Goal: Information Seeking & Learning: Learn about a topic

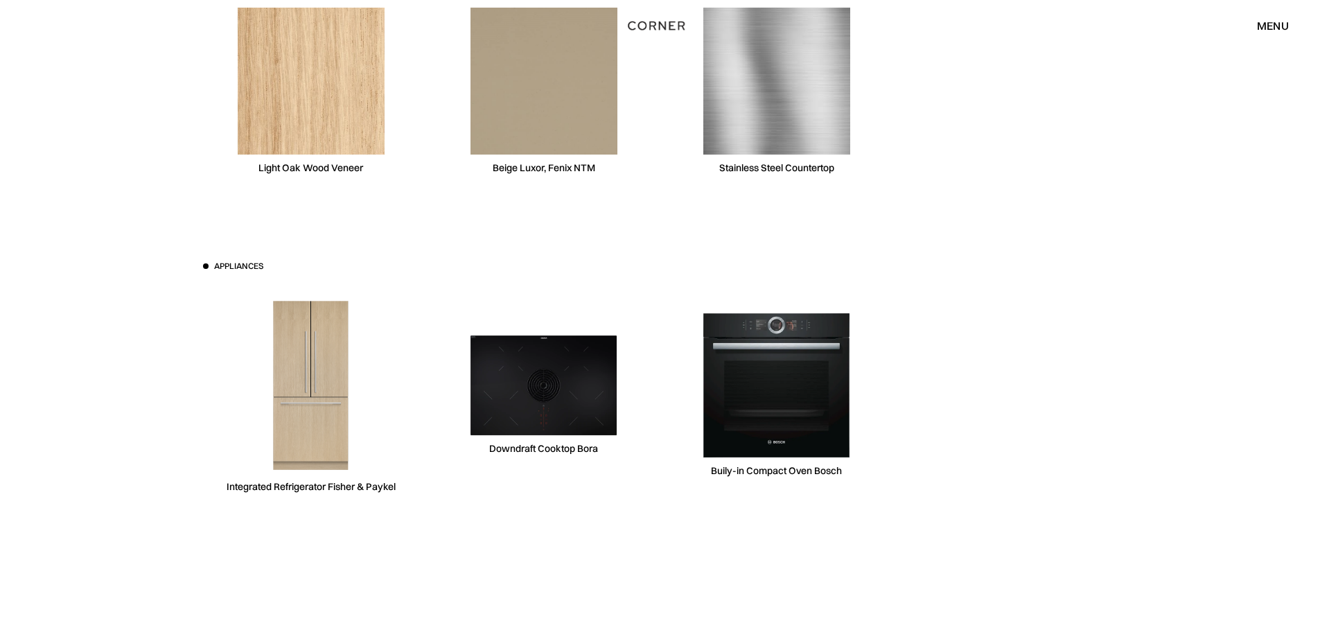
scroll to position [4297, 0]
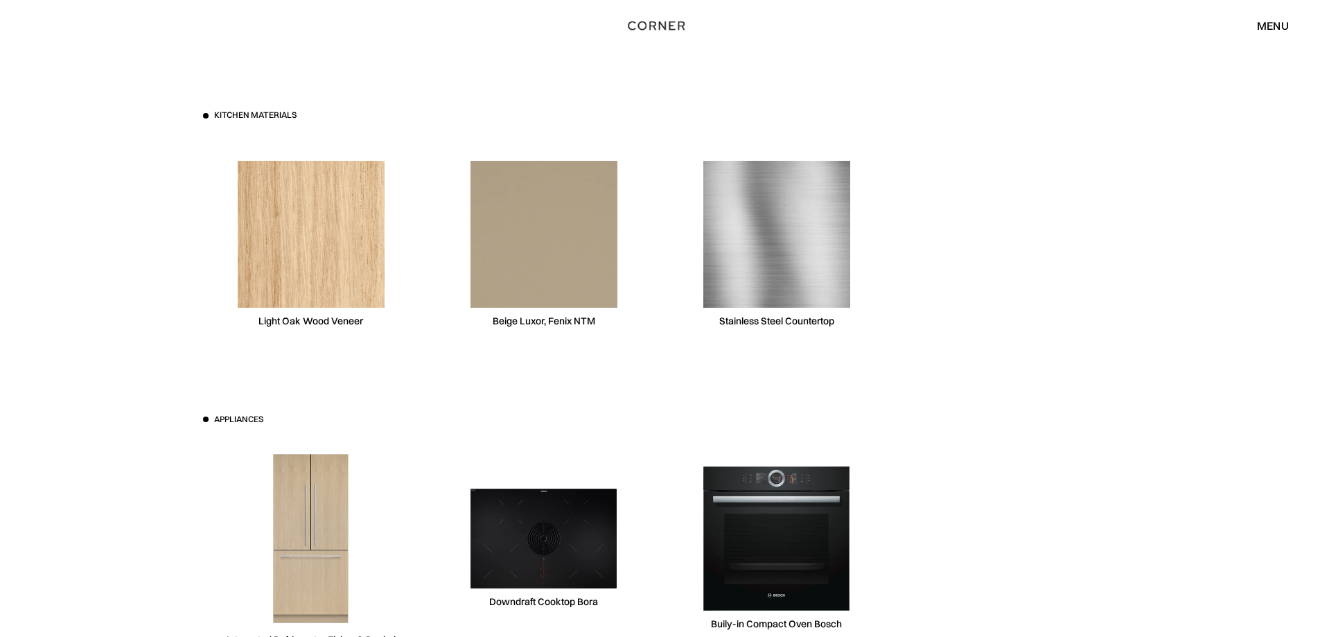
click at [331, 240] on img at bounding box center [311, 234] width 147 height 147
click at [331, 238] on img at bounding box center [311, 234] width 147 height 147
click at [610, 254] on img at bounding box center [544, 234] width 147 height 147
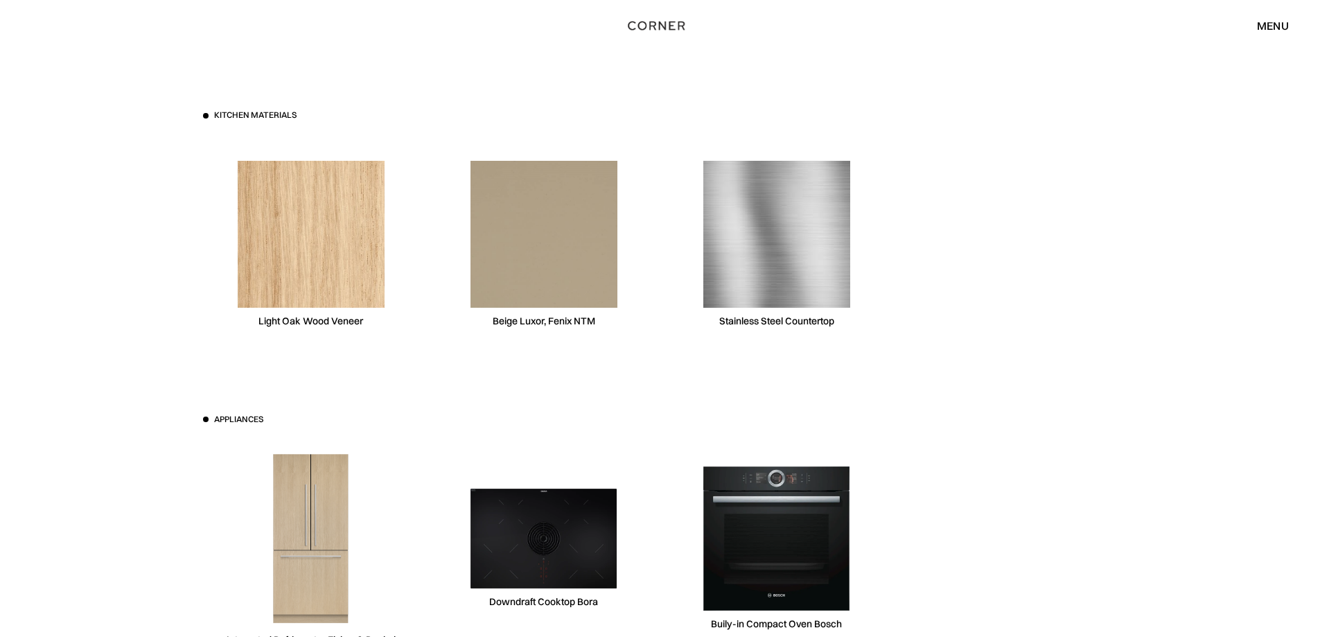
click at [769, 260] on img at bounding box center [777, 234] width 147 height 147
drag, startPoint x: 477, startPoint y: 261, endPoint x: 388, endPoint y: 272, distance: 89.4
click at [475, 262] on img at bounding box center [544, 234] width 147 height 147
click at [304, 272] on img at bounding box center [311, 234] width 147 height 147
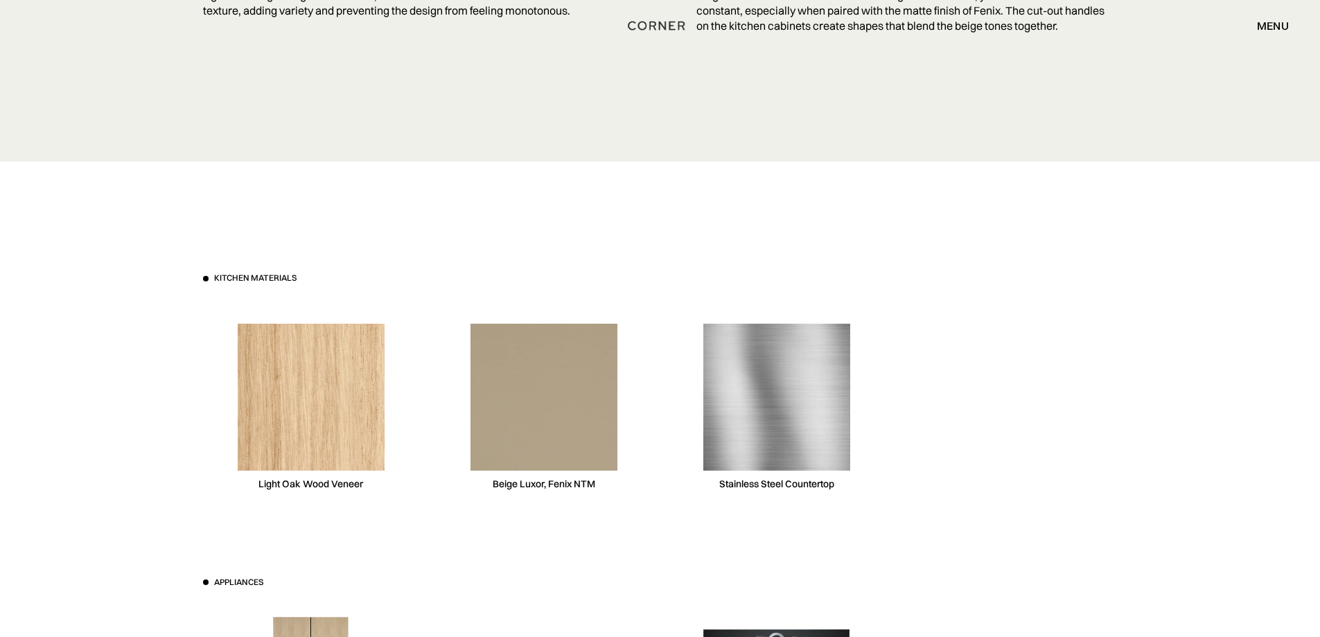
scroll to position [4159, 0]
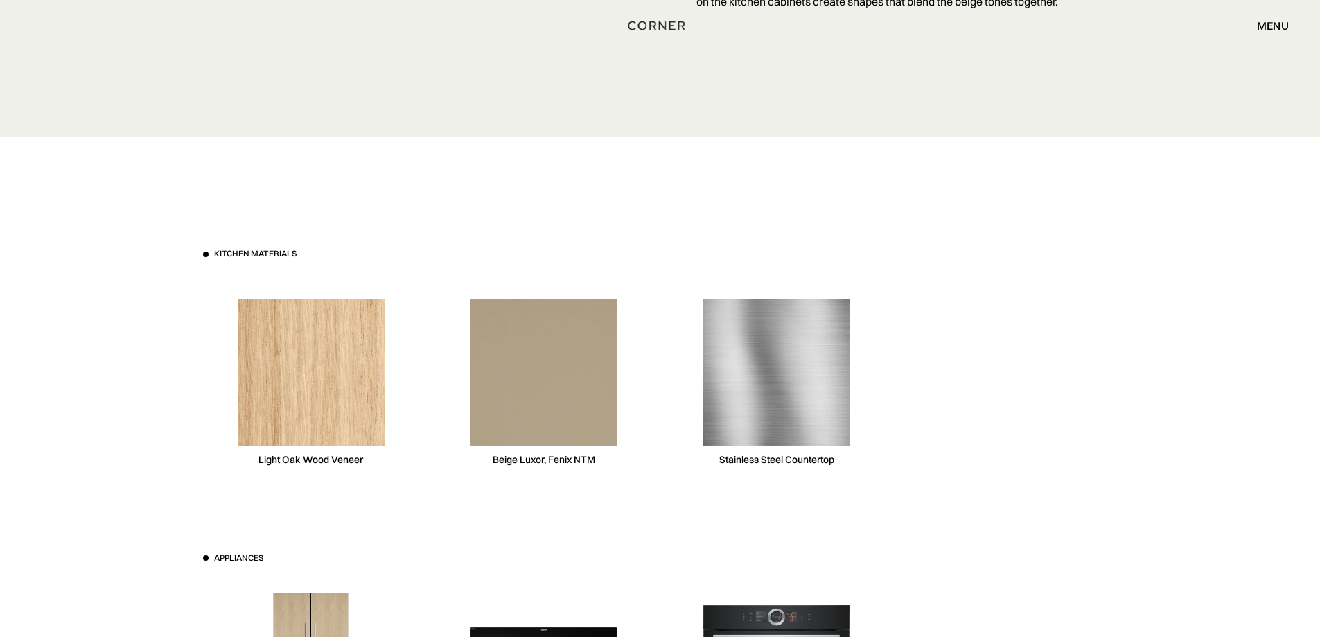
click at [313, 361] on img at bounding box center [311, 372] width 147 height 147
drag, startPoint x: 329, startPoint y: 351, endPoint x: 317, endPoint y: 372, distance: 23.3
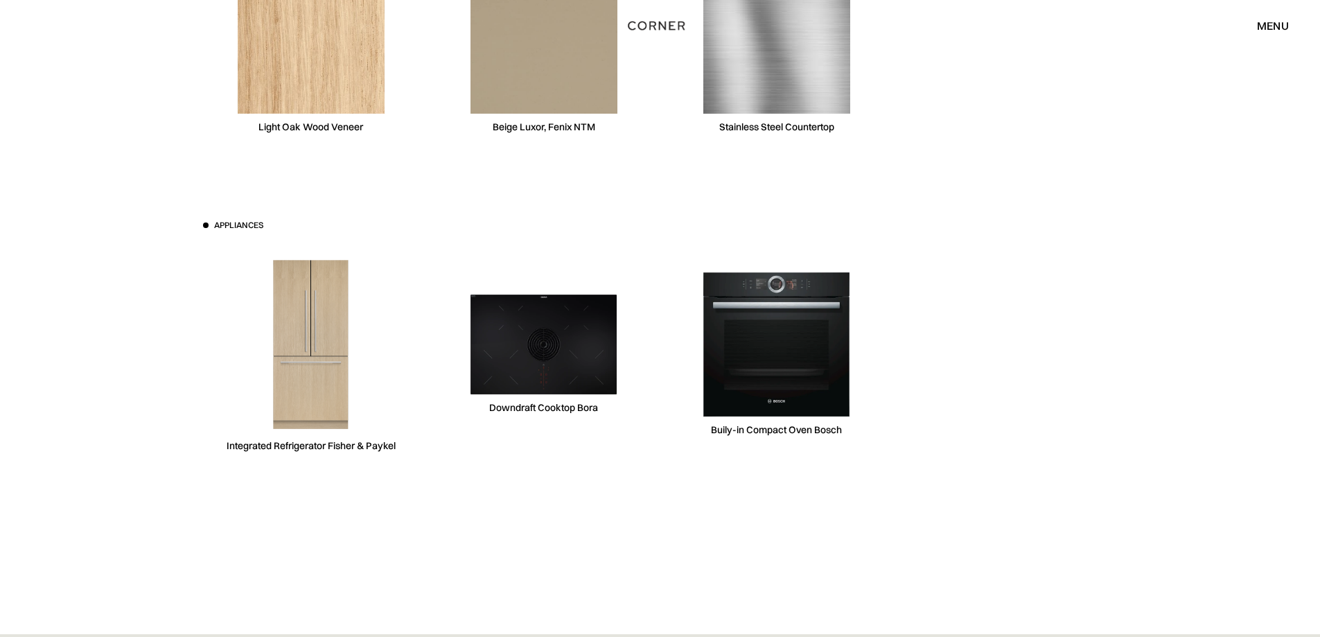
scroll to position [4471, 0]
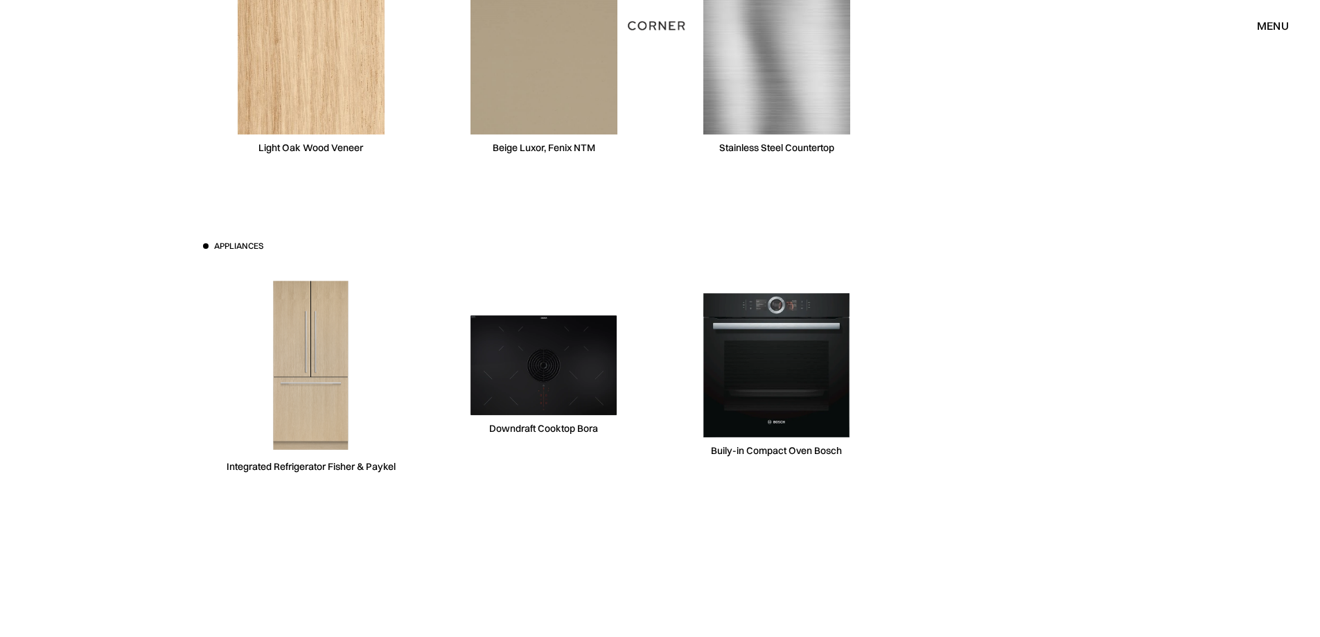
click at [317, 149] on div "Light Oak Wood Veneer" at bounding box center [311, 147] width 105 height 13
click at [328, 129] on img at bounding box center [311, 61] width 147 height 147
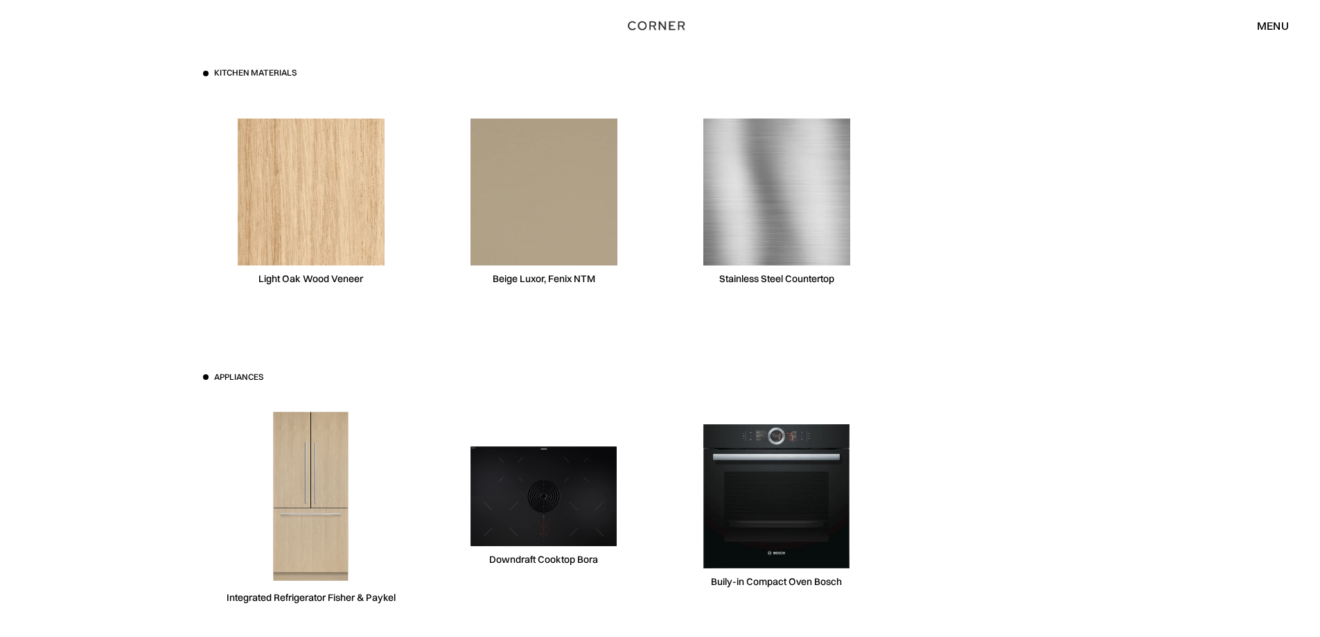
scroll to position [4332, 0]
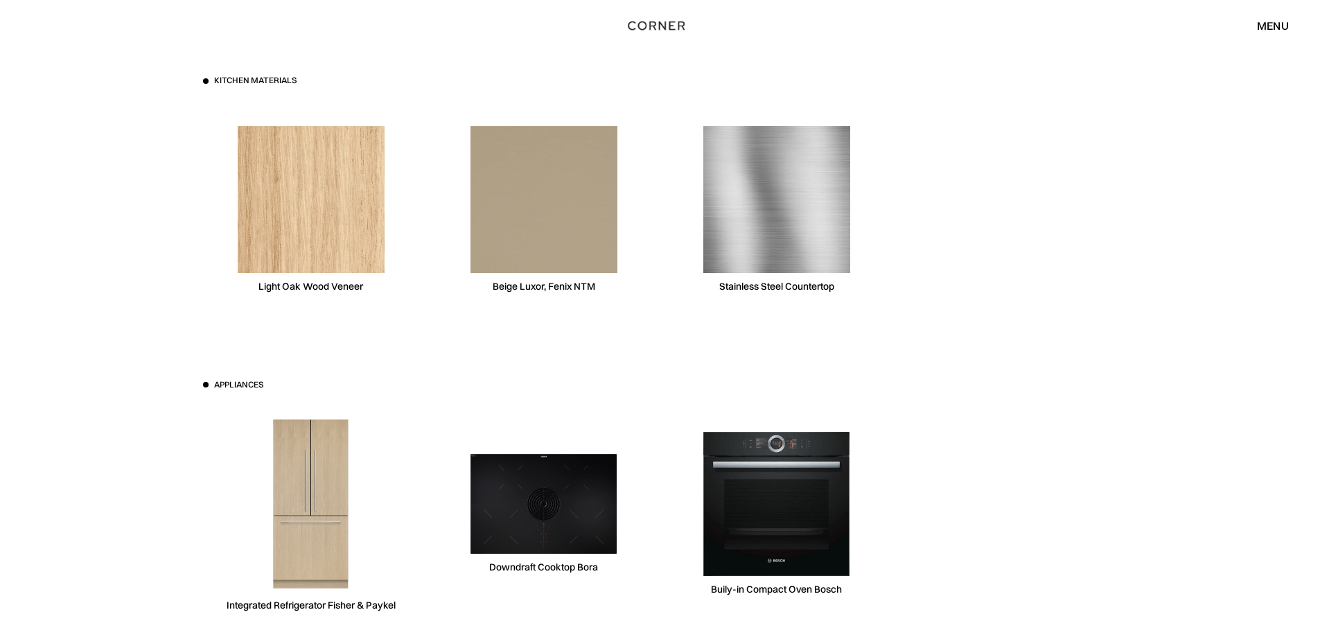
drag, startPoint x: 229, startPoint y: 122, endPoint x: 346, endPoint y: 208, distance: 144.7
click at [346, 208] on div "Light Oak Wood Veneer" at bounding box center [311, 209] width 216 height 213
click at [303, 200] on img at bounding box center [311, 199] width 147 height 147
click at [303, 198] on img at bounding box center [311, 199] width 147 height 147
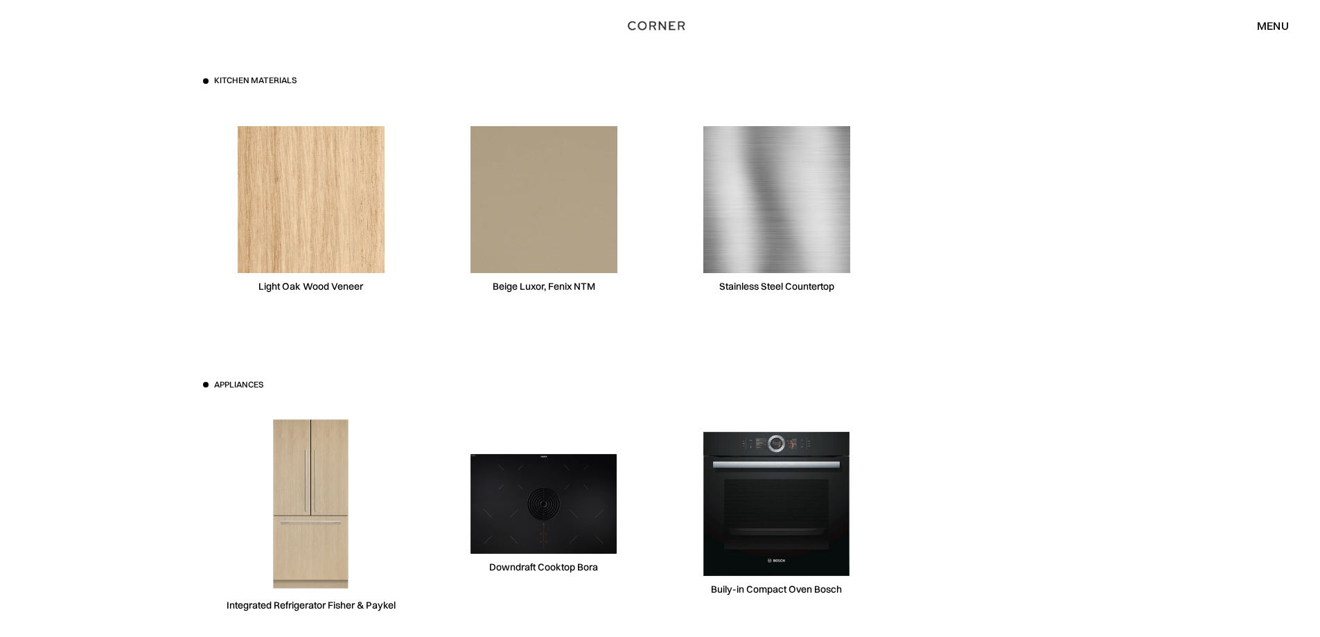
click at [304, 185] on img at bounding box center [311, 199] width 147 height 147
click at [423, 173] on div "Kitchen materials Light Oak Wood Veneer Beige Luxor, Fenix NTM Stainless Steel …" at bounding box center [660, 196] width 915 height 242
click at [292, 182] on img at bounding box center [311, 199] width 147 height 147
click at [289, 182] on img at bounding box center [311, 199] width 147 height 147
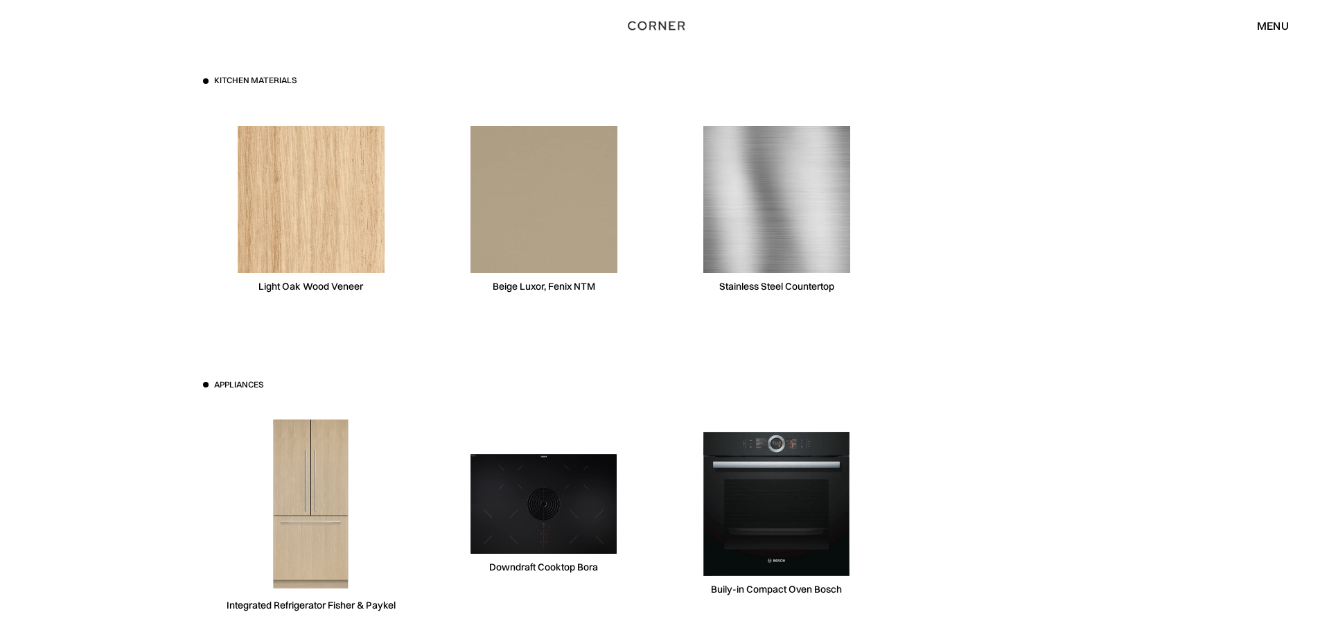
drag, startPoint x: 306, startPoint y: 174, endPoint x: 392, endPoint y: 252, distance: 115.8
click at [392, 252] on div "Light Oak Wood Veneer" at bounding box center [311, 209] width 216 height 213
click at [590, 341] on div "Kitchen materials Light Oak Wood Veneer Beige Luxor, Fenix NTM Stainless Steel …" at bounding box center [660, 379] width 956 height 830
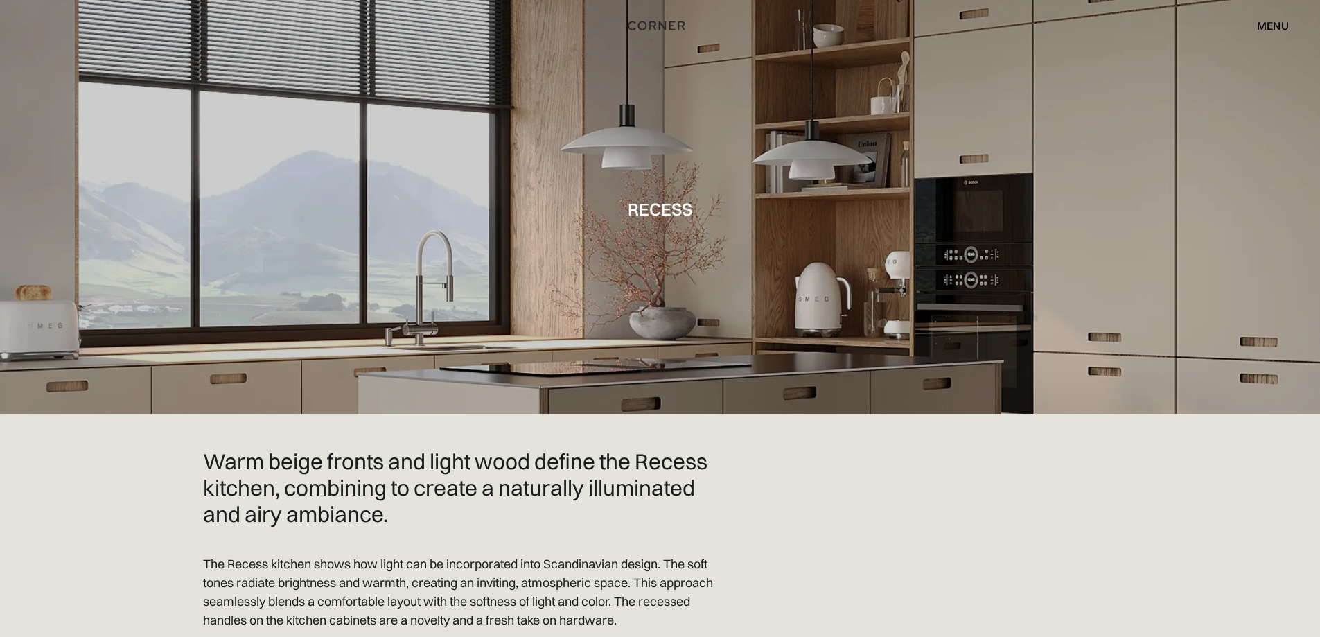
scroll to position [0, 0]
